Goal: Task Accomplishment & Management: Manage account settings

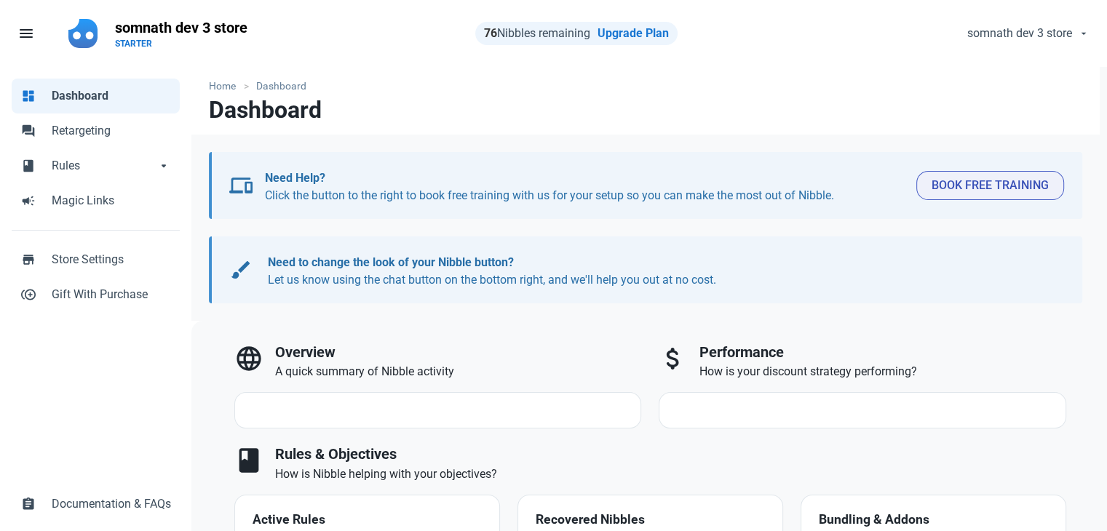
select select "7d"
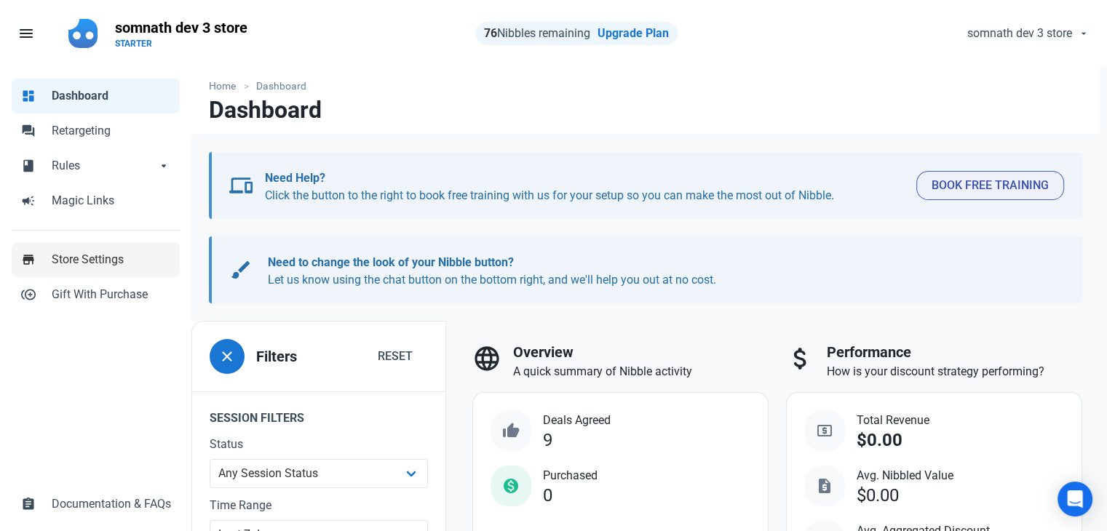
click at [71, 258] on span "Store Settings" at bounding box center [111, 259] width 119 height 17
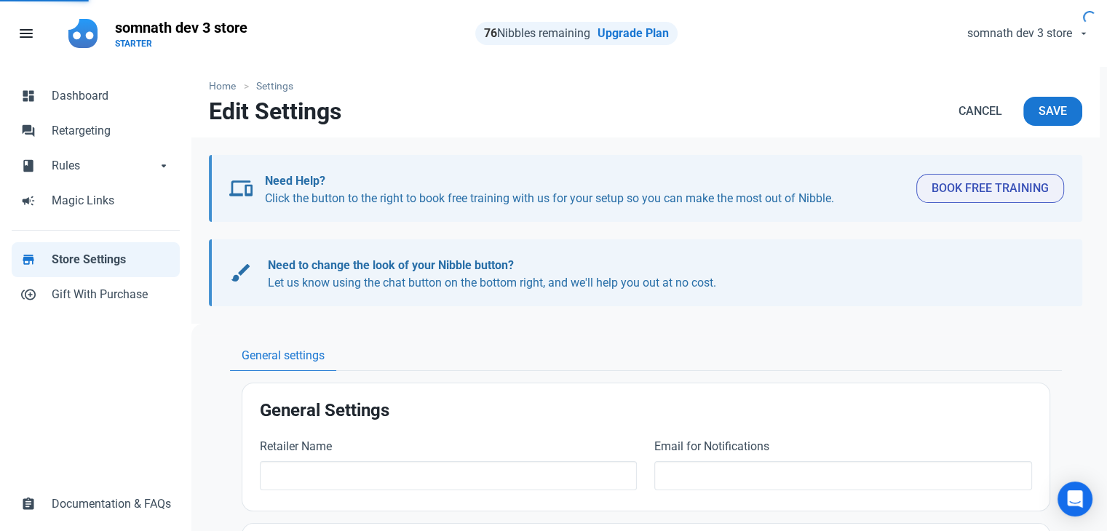
type input "somnath dev 3 store"
